Goal: Entertainment & Leisure: Consume media (video, audio)

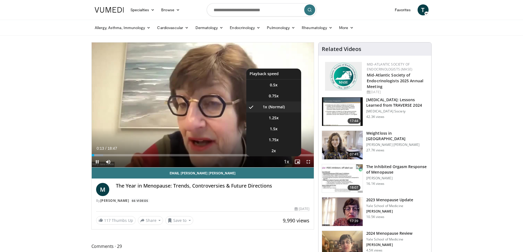
click at [285, 162] on span "Video Player" at bounding box center [286, 162] width 8 height 11
click at [275, 128] on span "1.5x" at bounding box center [274, 128] width 8 height 5
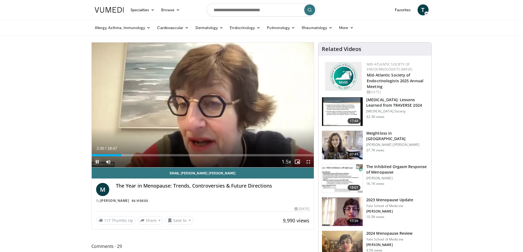
click at [99, 162] on span "Video Player" at bounding box center [97, 161] width 11 height 11
click at [97, 162] on span "Video Player" at bounding box center [97, 161] width 11 height 11
click at [93, 160] on span "Video Player" at bounding box center [97, 161] width 11 height 11
click at [93, 163] on span "Video Player" at bounding box center [97, 161] width 11 height 11
click at [100, 161] on span "Video Player" at bounding box center [97, 161] width 11 height 11
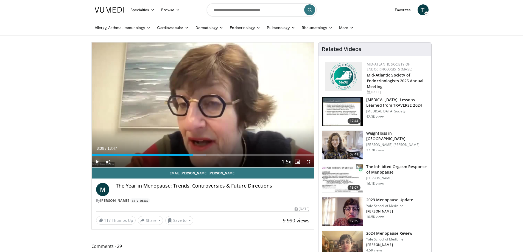
click at [98, 162] on span "Video Player" at bounding box center [97, 161] width 11 height 11
click at [99, 162] on span "Video Player" at bounding box center [97, 161] width 11 height 11
click at [96, 162] on span "Video Player" at bounding box center [97, 161] width 11 height 11
drag, startPoint x: 96, startPoint y: 161, endPoint x: 94, endPoint y: 157, distance: 4.1
click at [96, 161] on span "Video Player" at bounding box center [97, 161] width 11 height 11
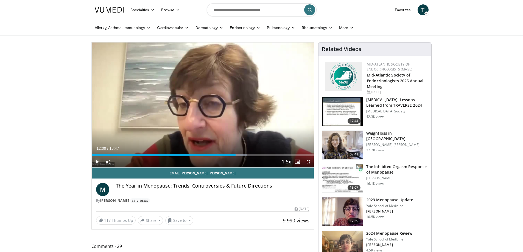
click at [98, 161] on span "Video Player" at bounding box center [97, 161] width 11 height 11
click at [98, 160] on span "Video Player" at bounding box center [97, 161] width 11 height 11
click at [99, 162] on span "Video Player" at bounding box center [97, 161] width 11 height 11
click at [98, 162] on span "Video Player" at bounding box center [97, 161] width 11 height 11
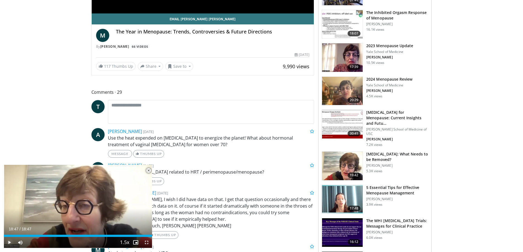
scroll to position [192, 0]
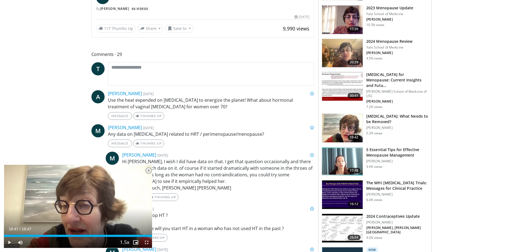
drag, startPoint x: 148, startPoint y: 170, endPoint x: 140, endPoint y: 164, distance: 9.4
click at [148, 169] on span "Video Player" at bounding box center [148, 170] width 11 height 11
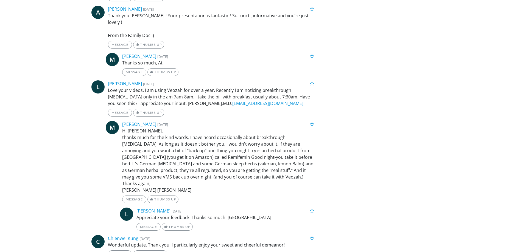
scroll to position [972, 0]
